Goal: Information Seeking & Learning: Learn about a topic

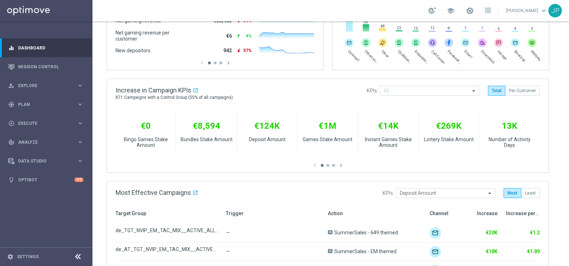
scroll to position [271, 0]
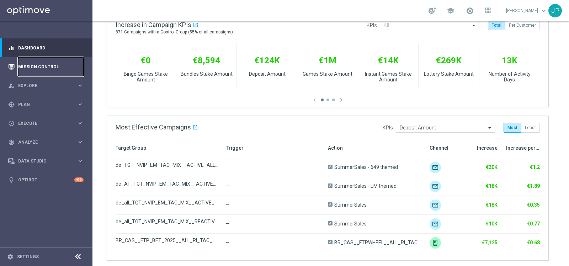
click at [35, 64] on link "Mission Control" at bounding box center [50, 66] width 65 height 19
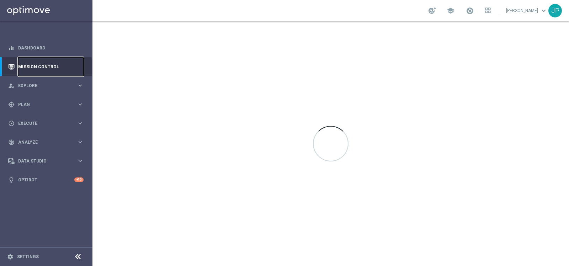
scroll to position [0, 0]
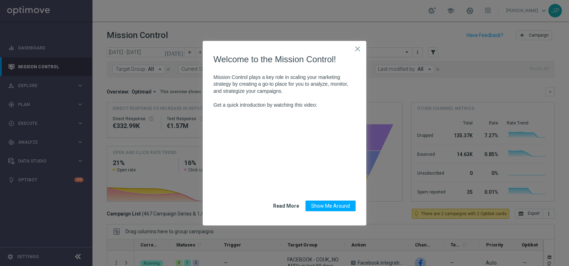
click at [356, 48] on button "×" at bounding box center [357, 48] width 7 height 11
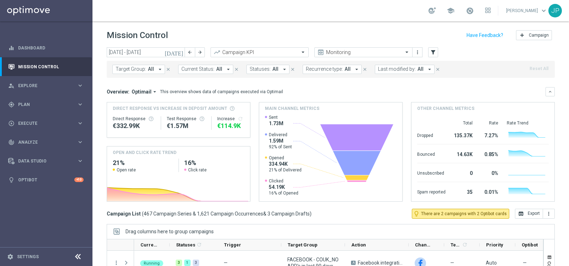
click at [150, 70] on span "All" at bounding box center [151, 69] width 6 height 6
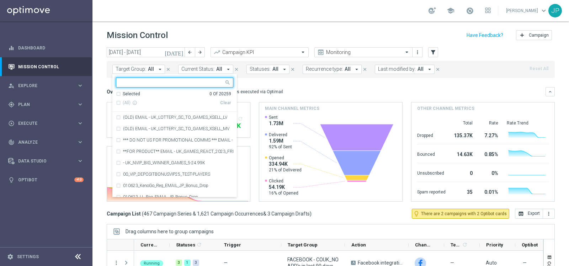
click at [151, 69] on span "All" at bounding box center [151, 69] width 6 height 6
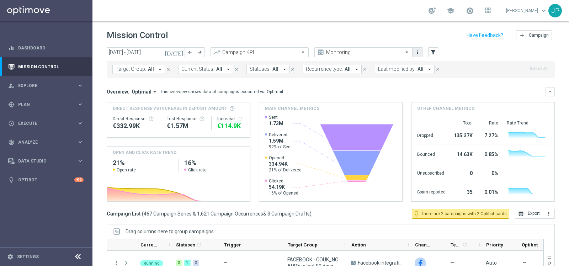
click at [418, 55] on button "more_vert" at bounding box center [417, 52] width 7 height 9
click at [316, 26] on header "Mission Control add Campaign" at bounding box center [330, 34] width 476 height 26
click at [265, 67] on span "Statuses:" at bounding box center [260, 69] width 21 height 6
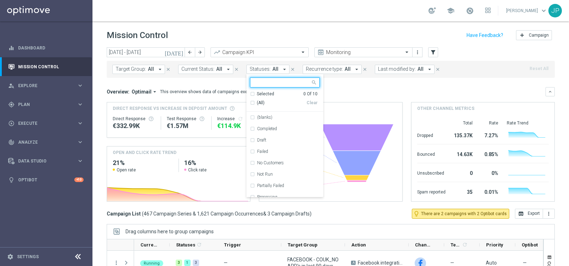
click at [265, 67] on span "Statuses:" at bounding box center [260, 69] width 21 height 6
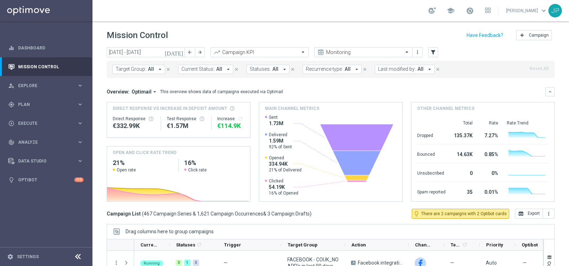
click at [216, 69] on span "All" at bounding box center [219, 69] width 6 height 6
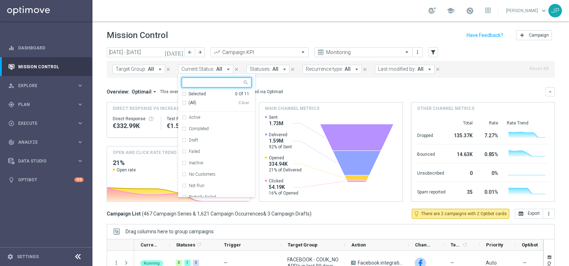
click at [216, 69] on span "All" at bounding box center [219, 69] width 6 height 6
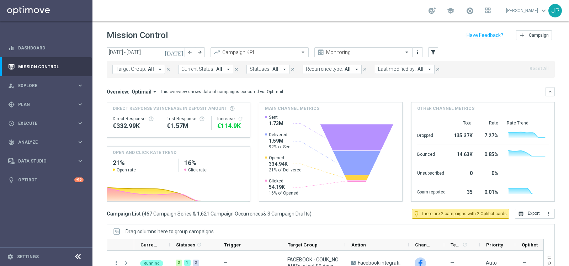
click at [162, 69] on button "Target Group: All arrow_drop_down" at bounding box center [138, 69] width 53 height 9
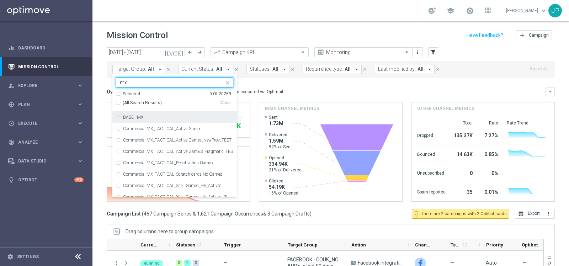
click at [119, 116] on div "BASE - MX" at bounding box center [174, 117] width 117 height 11
type input "mx"
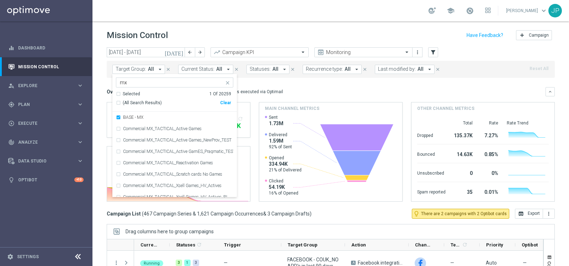
click at [470, 70] on div "Target Group: All arrow_drop_down BASE - MX mx Selected 1 Of 20259 (All Search …" at bounding box center [331, 69] width 448 height 17
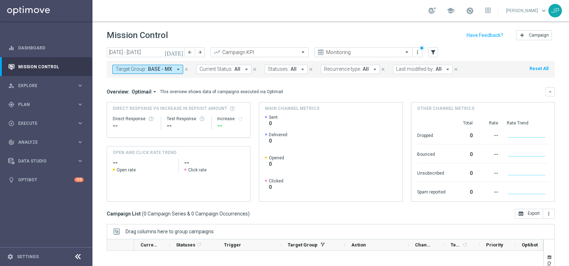
click at [151, 70] on span "BASE - MX" at bounding box center [160, 69] width 24 height 6
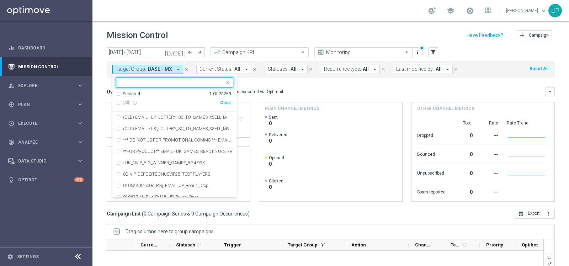
click at [118, 91] on div "Selected 1 Of 20259" at bounding box center [173, 94] width 115 height 6
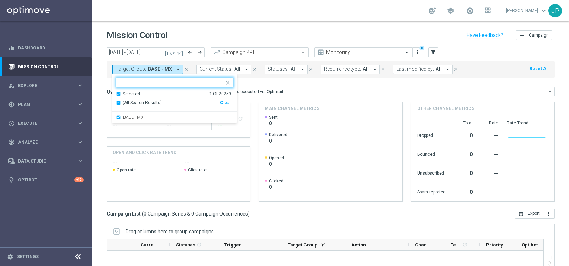
click at [119, 93] on div "Selected 1 Of 20259" at bounding box center [173, 94] width 115 height 6
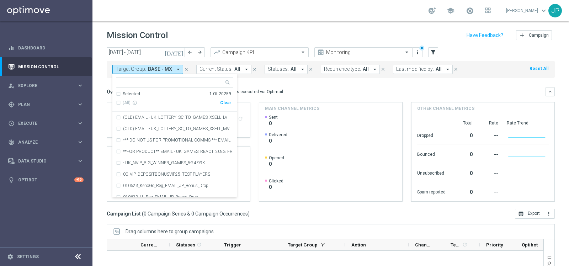
click at [229, 23] on header "Mission Control add Campaign" at bounding box center [330, 34] width 476 height 26
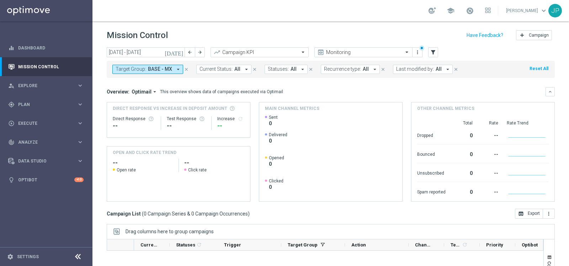
click at [538, 71] on button "Reset All" at bounding box center [539, 69] width 20 height 8
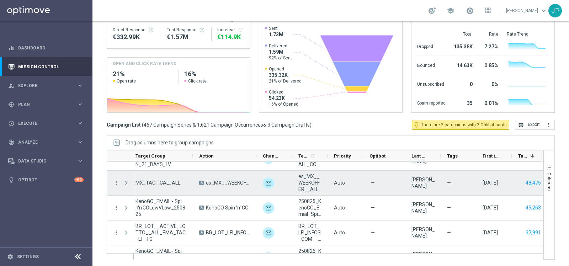
scroll to position [366, 0]
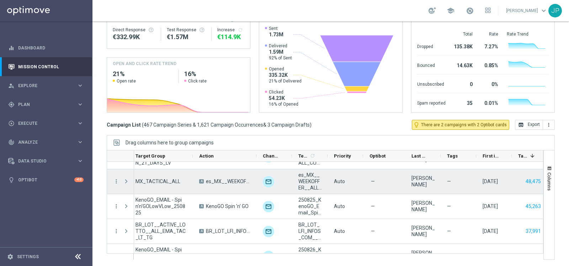
click at [418, 183] on div "[PERSON_NAME]" at bounding box center [422, 181] width 23 height 13
click at [125, 179] on span at bounding box center [126, 181] width 6 height 6
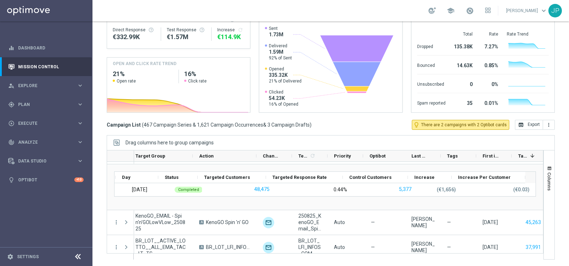
scroll to position [0, 0]
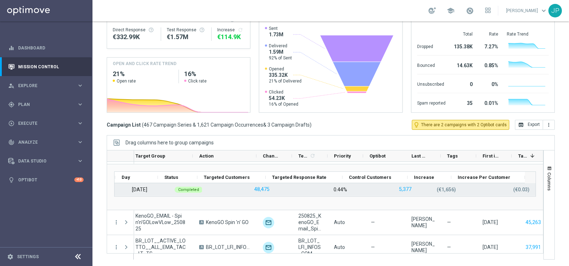
click at [437, 187] on p "(€1,656)" at bounding box center [446, 189] width 19 height 6
click at [398, 187] on button "5,377" at bounding box center [405, 189] width 14 height 9
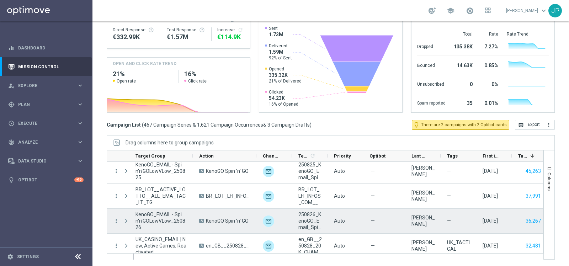
scroll to position [374, 0]
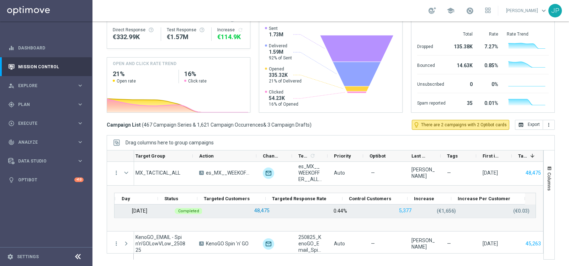
click at [254, 207] on button "48,475" at bounding box center [262, 210] width 17 height 9
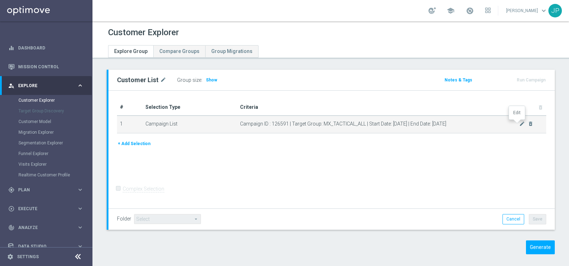
drag, startPoint x: 513, startPoint y: 124, endPoint x: 508, endPoint y: 126, distance: 5.7
click at [519, 124] on icon "mode_edit" at bounding box center [522, 124] width 6 height 6
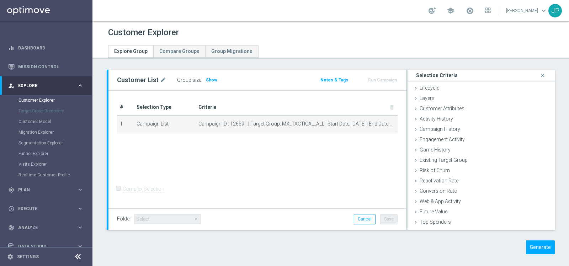
click at [300, 167] on div "# Selection Type Criteria delete_forever 1 Campaign List Campaign ID : 126591 |…" at bounding box center [257, 150] width 298 height 118
click at [251, 124] on span "Campaign ID : 126591 | Target Group: MX_TACTICAL_ALL | Start Date: [DATE] | End…" at bounding box center [288, 124] width 181 height 6
click at [159, 125] on td "Campaign List" at bounding box center [165, 125] width 62 height 18
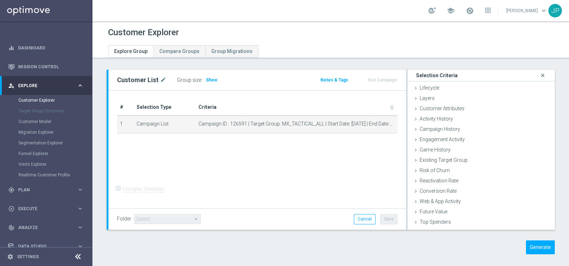
click at [539, 73] on icon "close" at bounding box center [542, 76] width 7 height 10
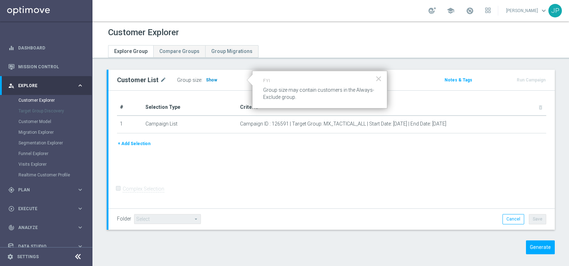
click at [208, 79] on span "Show" at bounding box center [211, 80] width 11 height 5
drag, startPoint x: 208, startPoint y: 79, endPoint x: 212, endPoint y: 88, distance: 9.5
click at [208, 79] on span "Show" at bounding box center [211, 80] width 11 height 5
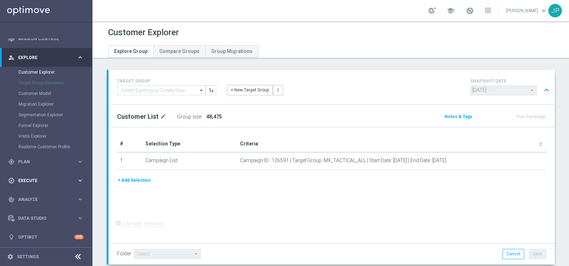
scroll to position [29, 0]
click at [55, 201] on div "track_changes Analyze keyboard_arrow_right" at bounding box center [46, 198] width 92 height 19
click at [38, 190] on link "Deliverability Metrics" at bounding box center [45, 192] width 55 height 6
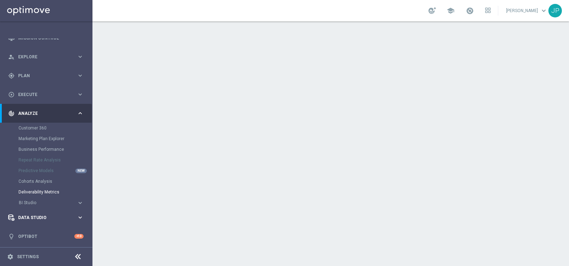
scroll to position [29, 0]
click at [47, 217] on span "Data Studio" at bounding box center [47, 217] width 59 height 4
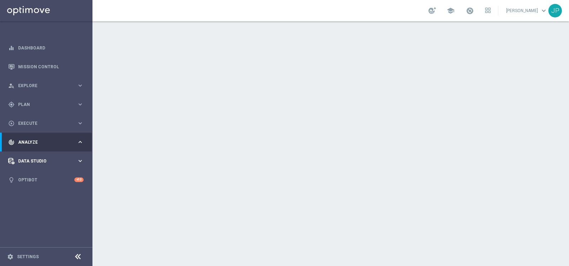
scroll to position [0, 0]
click at [28, 125] on span "Execute" at bounding box center [47, 123] width 59 height 4
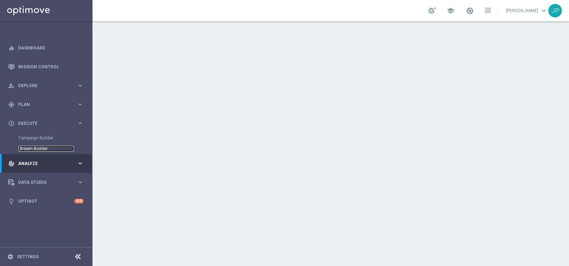
click at [31, 148] on link "Stream Builder" at bounding box center [45, 149] width 55 height 6
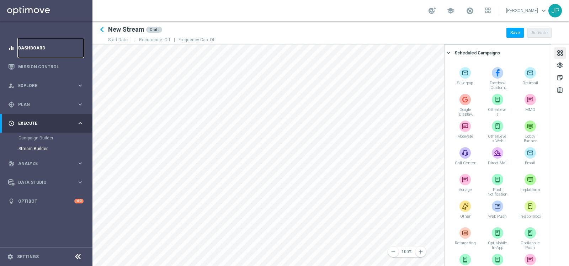
click at [29, 49] on link "Dashboard" at bounding box center [50, 47] width 65 height 19
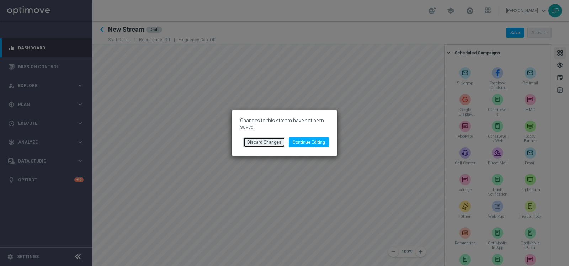
click at [268, 141] on button "Discard Changes" at bounding box center [264, 142] width 42 height 10
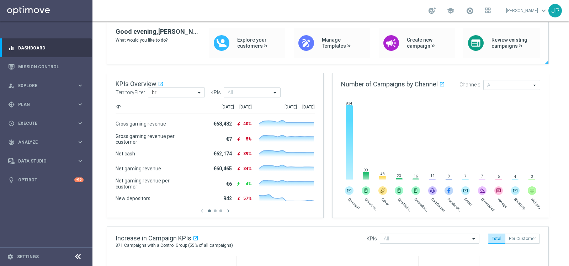
scroll to position [61, 0]
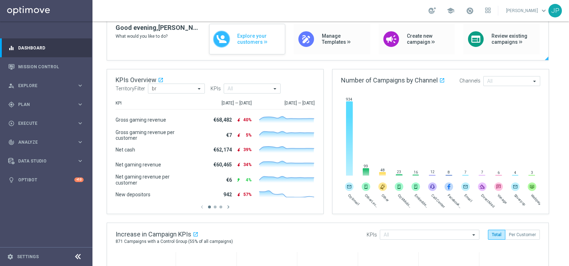
click at [241, 40] on span "Explore your customers" at bounding box center [259, 39] width 44 height 12
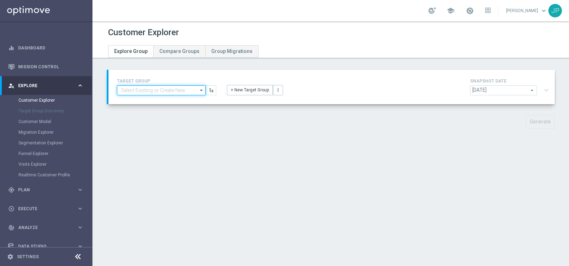
click at [180, 89] on input at bounding box center [161, 90] width 89 height 10
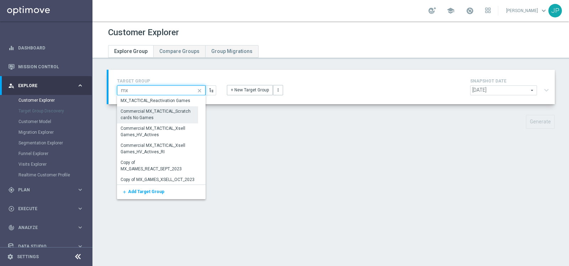
scroll to position [86, 0]
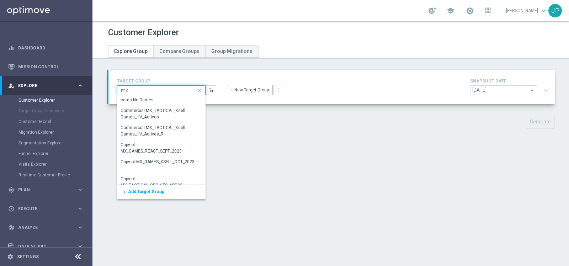
type input "mx"
click at [319, 196] on div "Customer Explorer Explore Group Compare Groups Group Migrations TARGET GROUP mx…" at bounding box center [330, 143] width 476 height 245
